Goal: Book appointment/travel/reservation

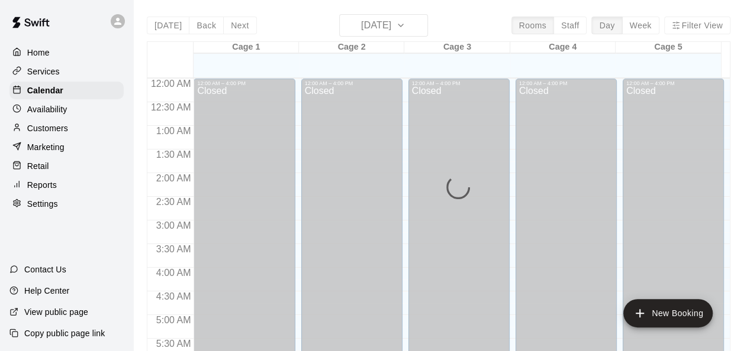
scroll to position [557, 0]
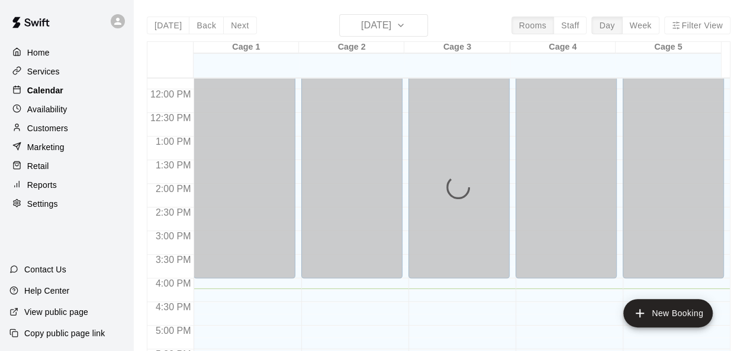
click at [51, 96] on p "Calendar" at bounding box center [45, 91] width 36 height 12
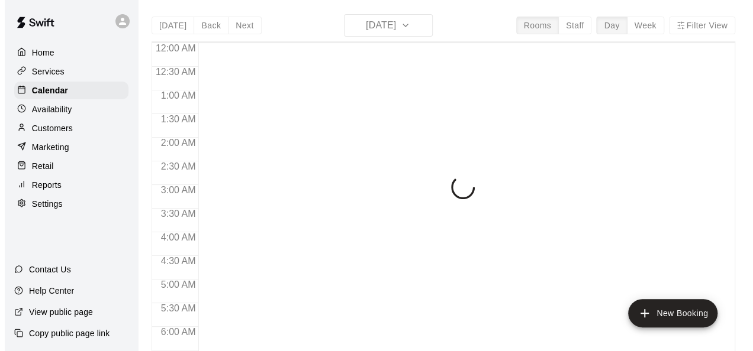
scroll to position [768, 0]
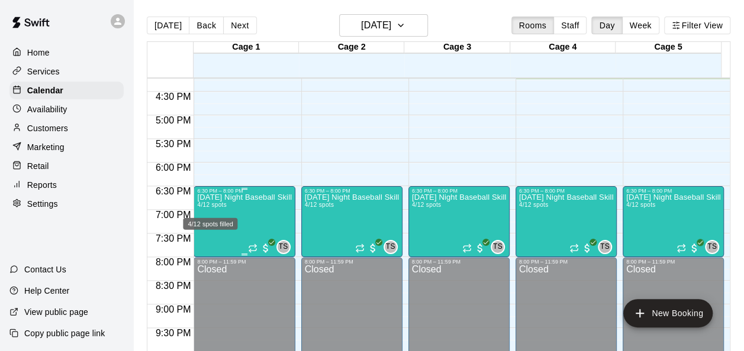
click at [208, 204] on span "4/12 spots" at bounding box center [211, 205] width 29 height 7
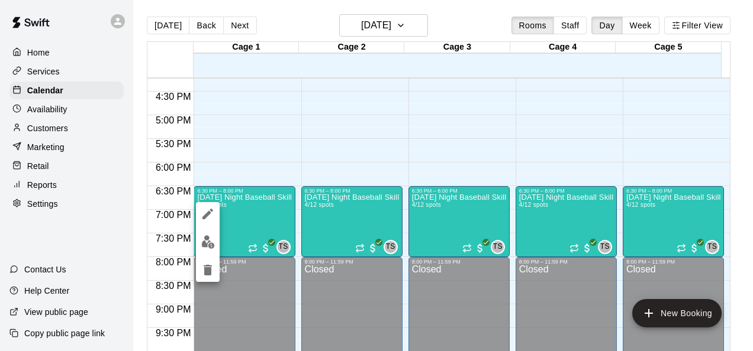
click at [307, 204] on div at bounding box center [376, 175] width 753 height 351
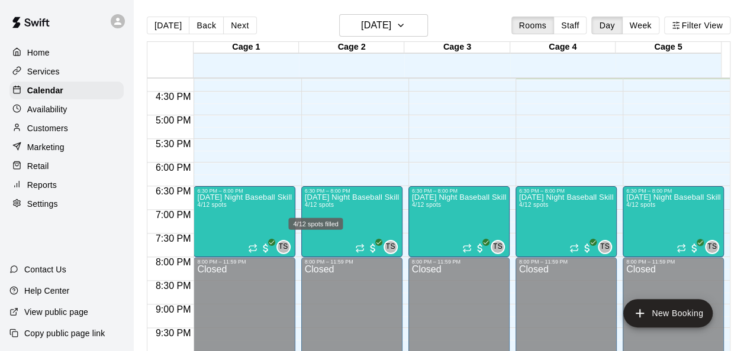
click at [307, 204] on span "4/12 spots" at bounding box center [319, 205] width 29 height 7
